Goal: Task Accomplishment & Management: Use online tool/utility

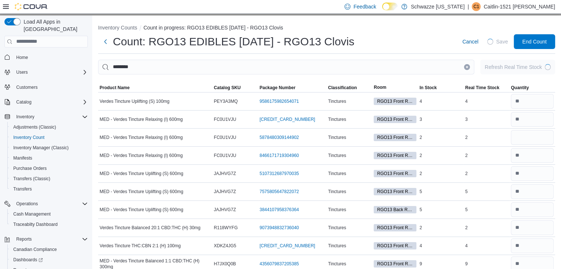
scroll to position [31, 0]
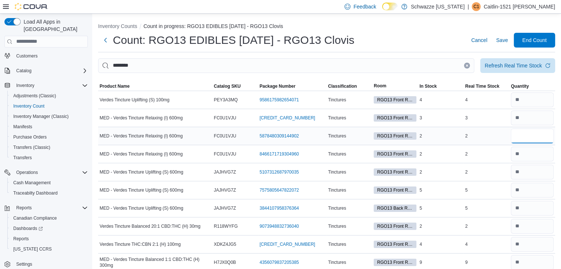
click at [525, 132] on input "number" at bounding box center [532, 136] width 43 height 15
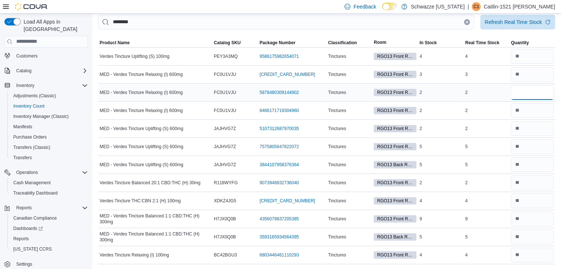
click at [525, 95] on input "number" at bounding box center [532, 92] width 43 height 15
type input "*"
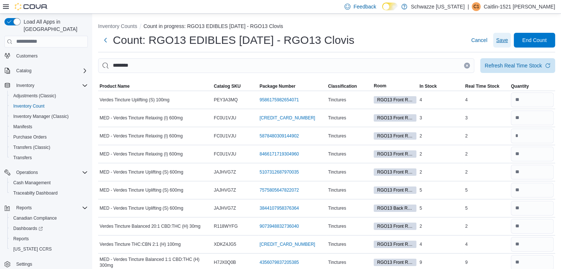
click at [502, 36] on span "Save" at bounding box center [502, 40] width 12 height 15
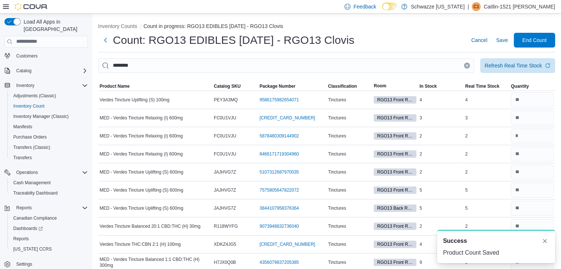
click at [470, 63] on button "Clear input" at bounding box center [467, 66] width 6 height 6
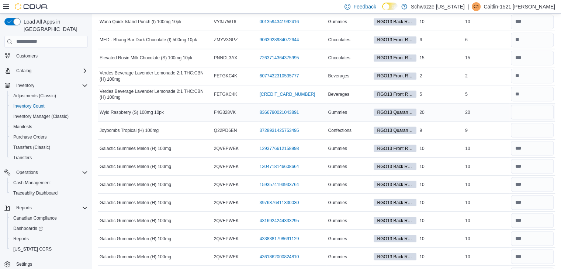
scroll to position [4125, 0]
click at [531, 104] on input "number" at bounding box center [532, 111] width 43 height 15
click at [529, 122] on input "number" at bounding box center [532, 129] width 43 height 15
type input "*"
click at [528, 104] on input "number" at bounding box center [532, 111] width 43 height 15
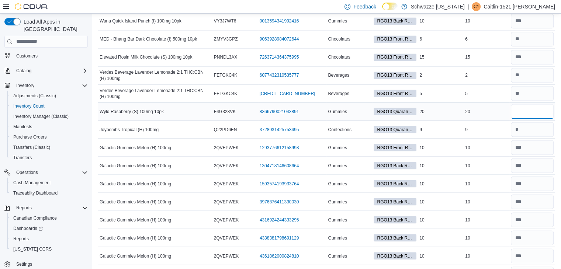
type input "*"
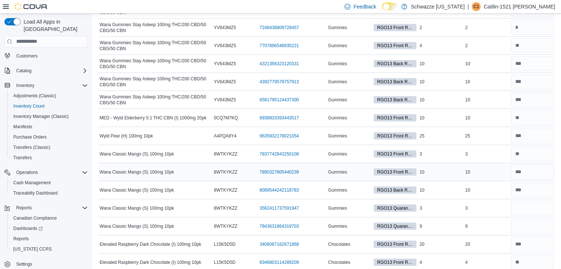
scroll to position [4553, 0]
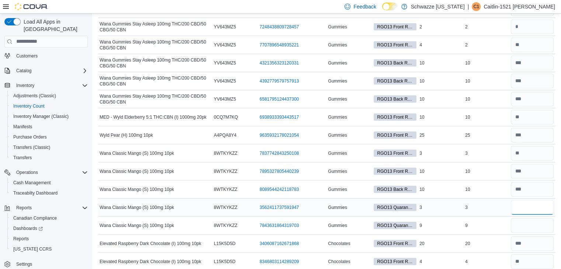
click at [534, 200] on input "number" at bounding box center [532, 207] width 43 height 15
type input "*"
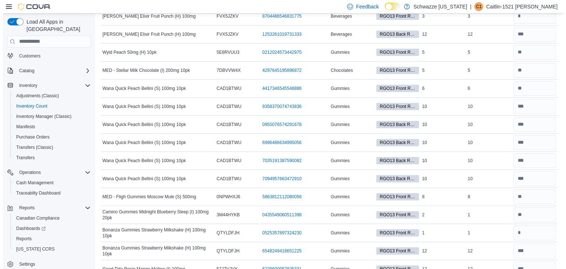
scroll to position [0, 0]
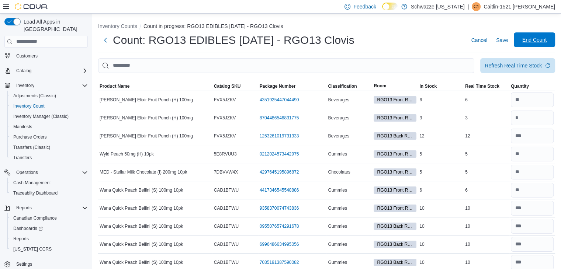
type input "*"
click at [528, 40] on span "End Count" at bounding box center [534, 39] width 24 height 7
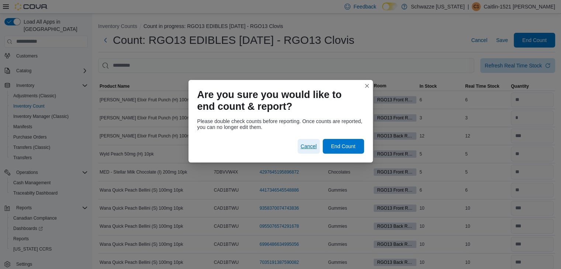
click at [312, 146] on span "Cancel" at bounding box center [308, 146] width 16 height 7
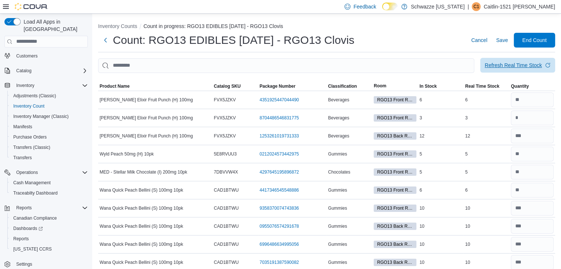
click at [512, 62] on div "Refresh Real Time Stock" at bounding box center [512, 65] width 57 height 7
click at [538, 46] on span "End Count" at bounding box center [534, 39] width 32 height 15
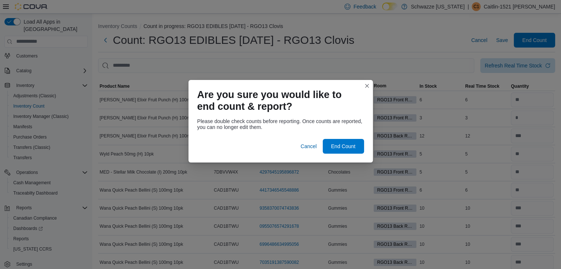
click at [352, 138] on div at bounding box center [280, 134] width 167 height 9
click at [348, 139] on span "End Count" at bounding box center [343, 146] width 32 height 15
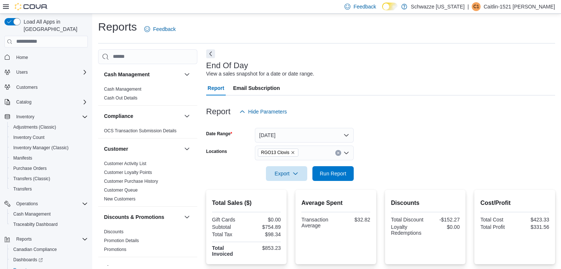
scroll to position [55, 0]
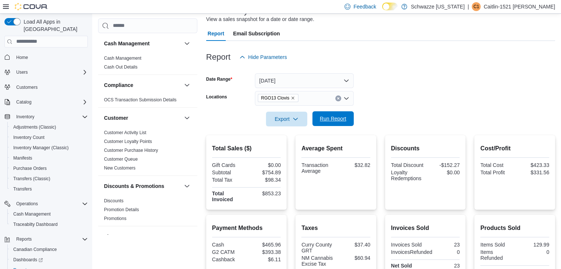
click at [343, 121] on span "Run Report" at bounding box center [333, 118] width 27 height 7
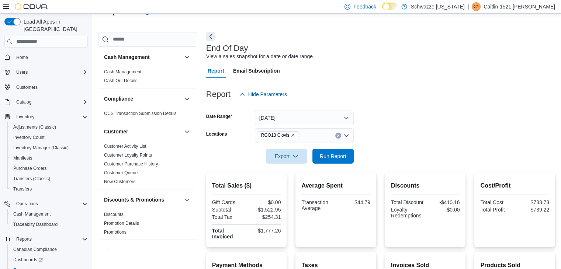
scroll to position [0, 0]
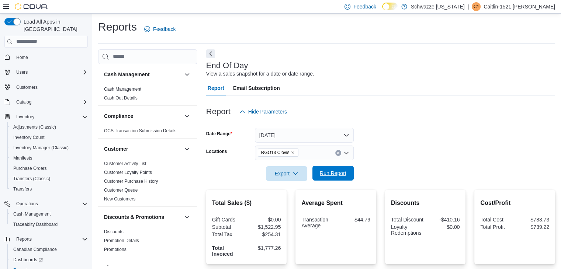
click at [336, 176] on span "Run Report" at bounding box center [333, 173] width 27 height 7
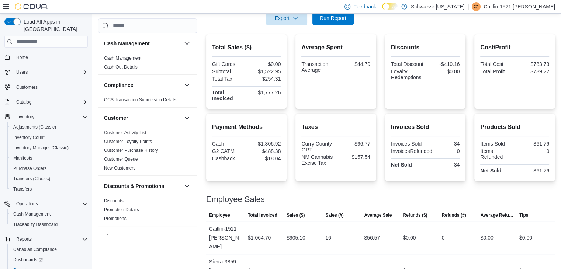
scroll to position [161, 0]
